Goal: Information Seeking & Learning: Learn about a topic

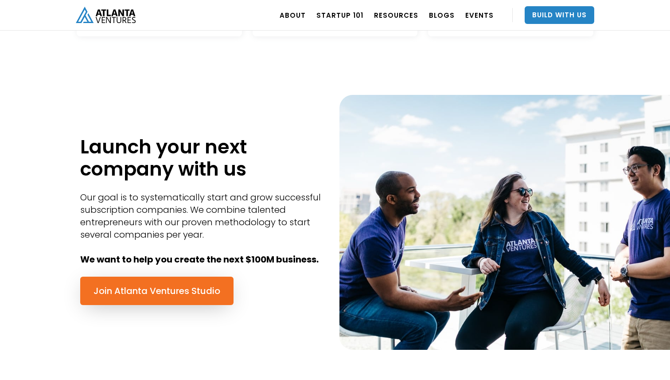
scroll to position [422, 0]
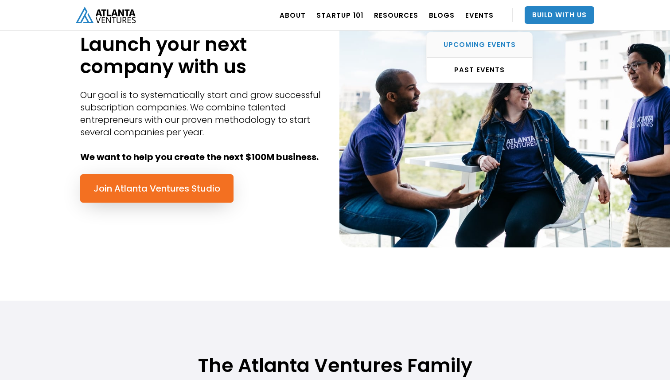
click at [471, 49] on link "UPCOMING EVENTS" at bounding box center [480, 44] width 106 height 25
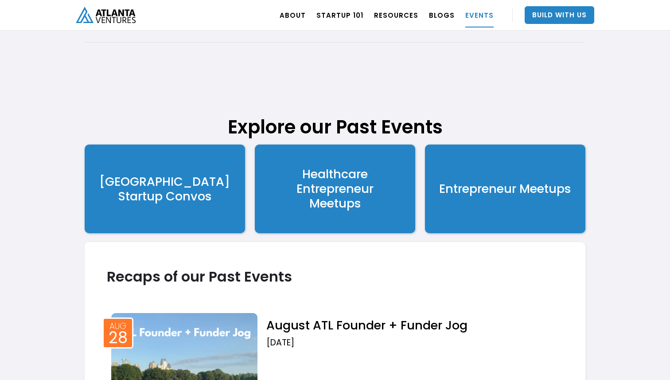
scroll to position [957, 0]
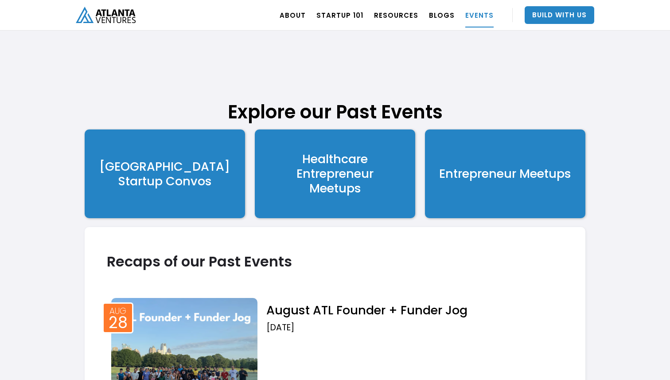
click at [363, 190] on div "Healthcare Entrepreneur Meetups" at bounding box center [335, 174] width 77 height 44
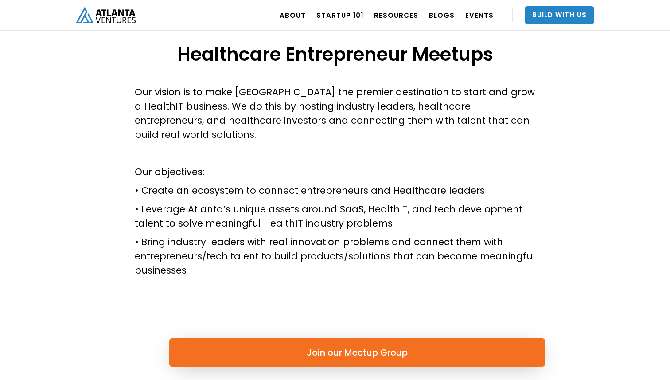
scroll to position [239, 0]
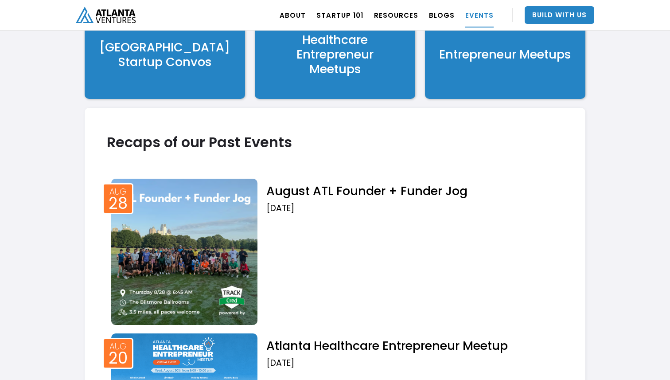
scroll to position [1076, 0]
click at [474, 78] on link "Entrepreneur Meetups" at bounding box center [505, 54] width 160 height 89
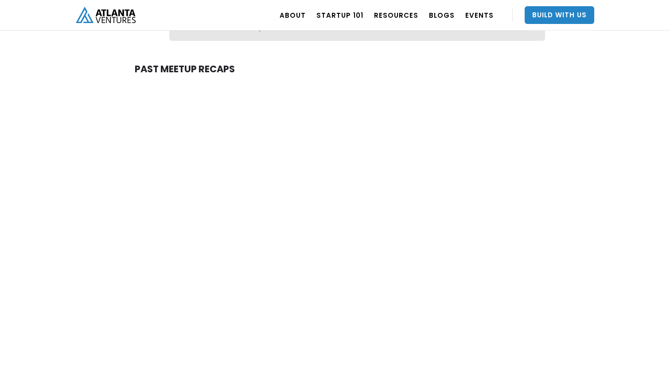
scroll to position [408, 0]
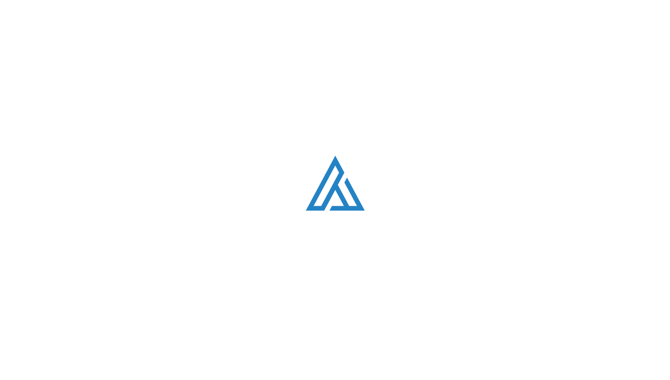
scroll to position [1076, 0]
